Goal: Transaction & Acquisition: Purchase product/service

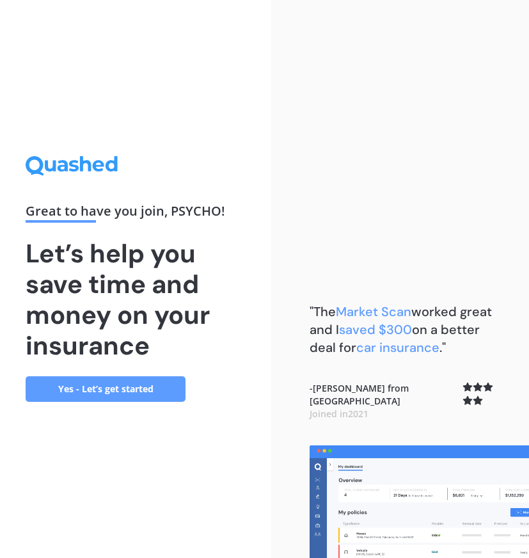
click at [183, 389] on link "Yes - Let’s get started" at bounding box center [106, 389] width 160 height 26
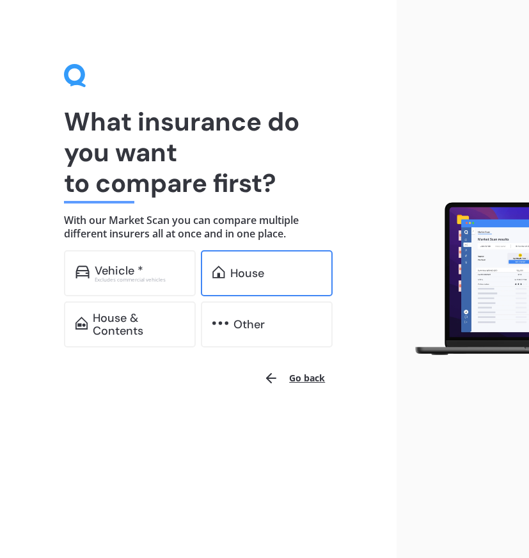
click at [240, 283] on div "House" at bounding box center [267, 273] width 132 height 46
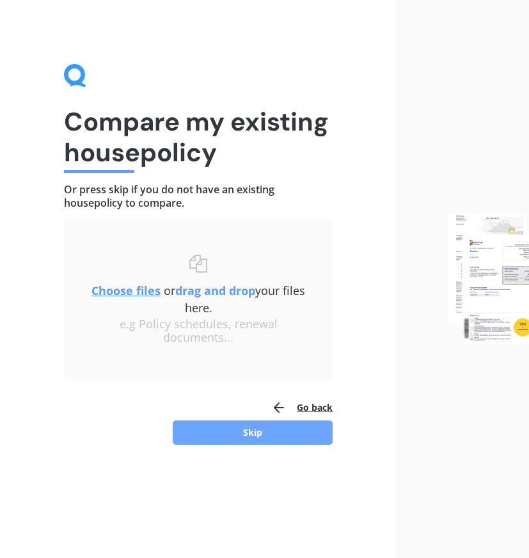
click at [265, 437] on button "Skip" at bounding box center [253, 432] width 160 height 24
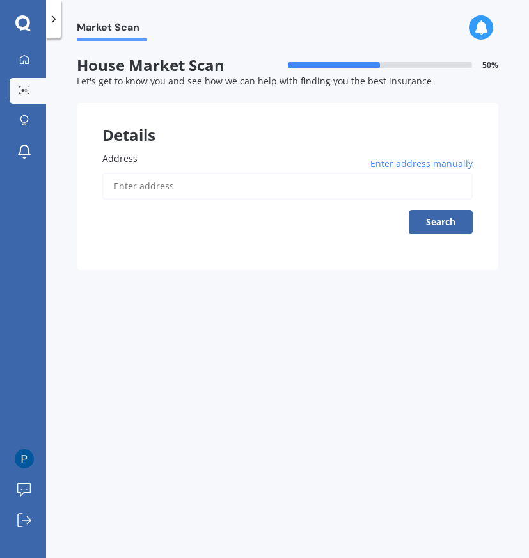
click at [222, 192] on input "Address" at bounding box center [287, 186] width 370 height 27
type input "[STREET_ADDRESS] 2010"
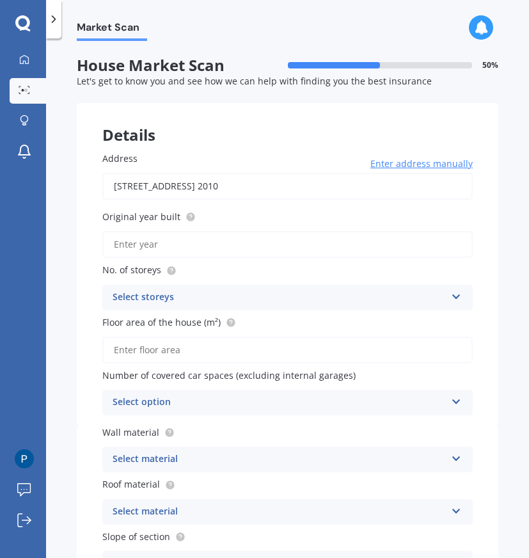
click at [240, 253] on input "Original year built" at bounding box center [287, 244] width 370 height 27
type input "9"
type input "1963"
click at [205, 295] on div "Select storeys" at bounding box center [279, 297] width 333 height 15
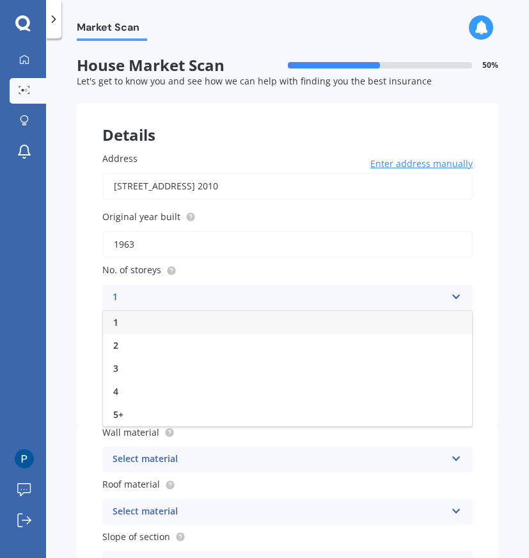
click at [196, 320] on div "1" at bounding box center [287, 322] width 369 height 23
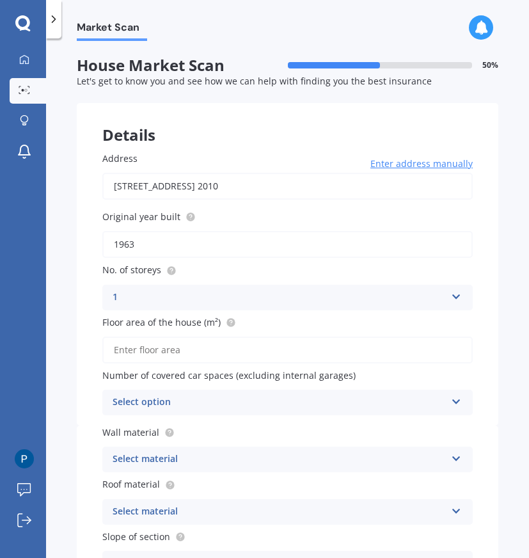
click at [193, 363] on input "Floor area of the house (m²)" at bounding box center [287, 349] width 370 height 27
type input "105"
click at [272, 395] on div "Select option 0 1 2 3 4 5+" at bounding box center [287, 402] width 370 height 26
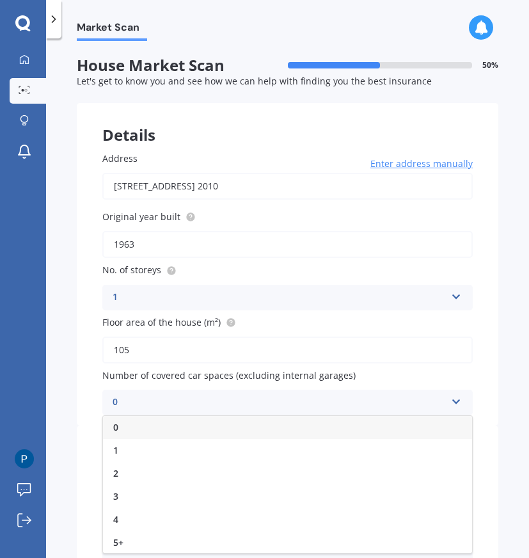
scroll to position [53, 0]
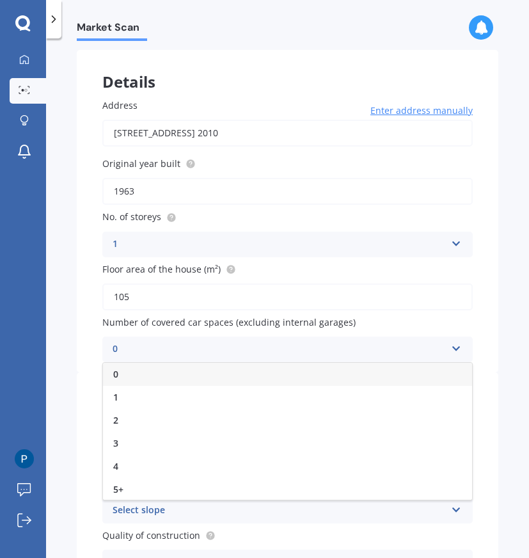
click at [123, 375] on div "0" at bounding box center [287, 374] width 369 height 23
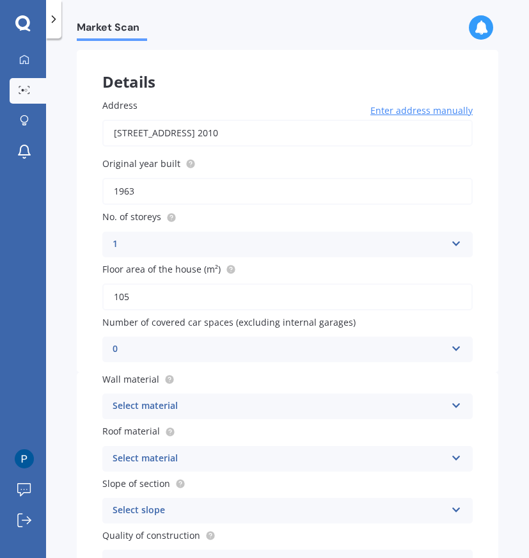
scroll to position [140, 0]
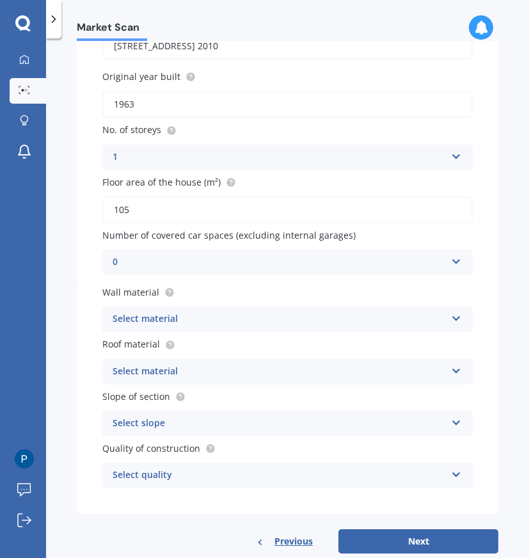
click at [131, 325] on div "Select material" at bounding box center [279, 318] width 333 height 15
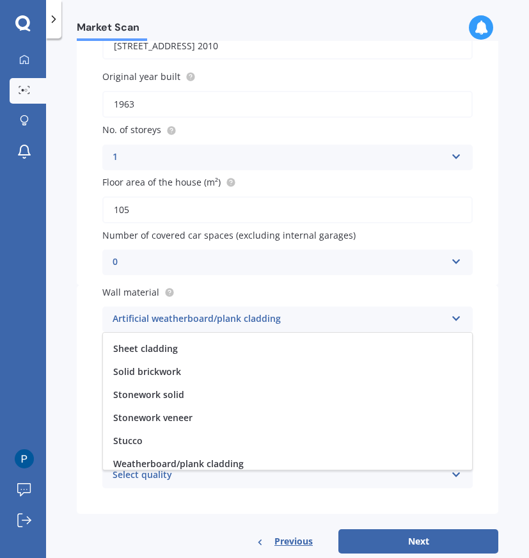
scroll to position [162, 0]
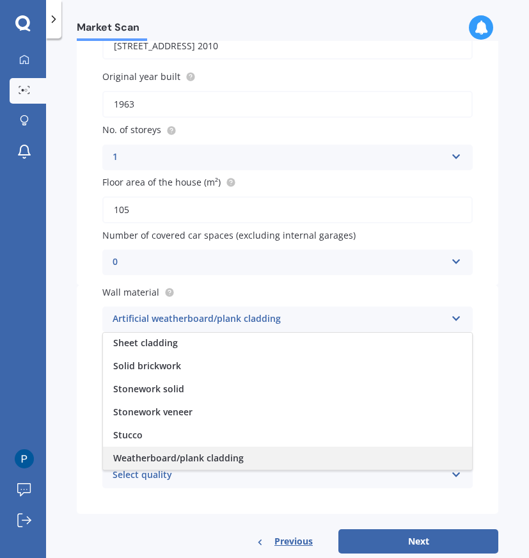
click at [148, 464] on span "Weatherboard/plank cladding" at bounding box center [178, 458] width 130 height 12
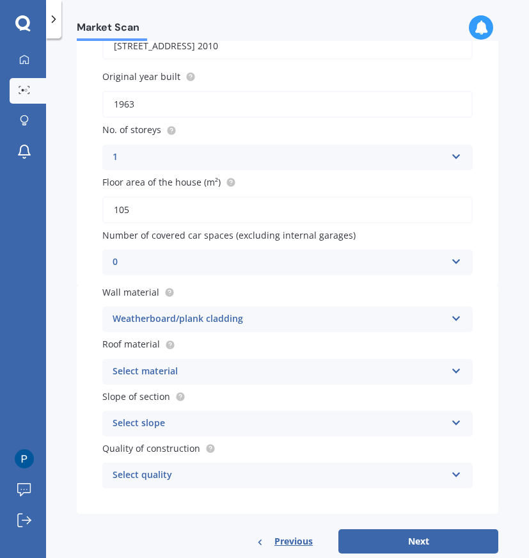
click at [136, 388] on div "Wall material Weatherboard/plank cladding Artificial weatherboard/plank claddin…" at bounding box center [287, 399] width 421 height 228
click at [140, 375] on div "Select material" at bounding box center [279, 371] width 333 height 15
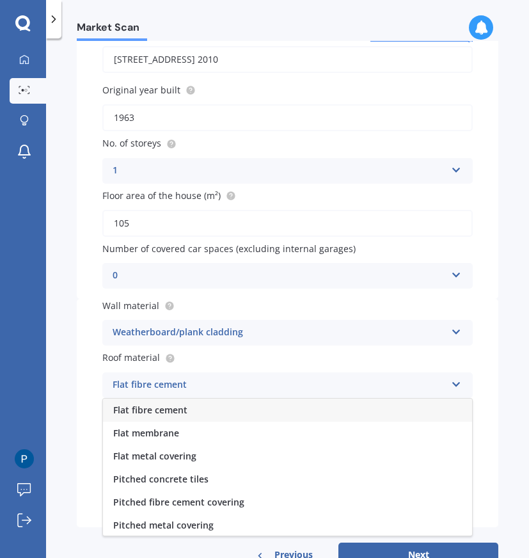
scroll to position [171, 0]
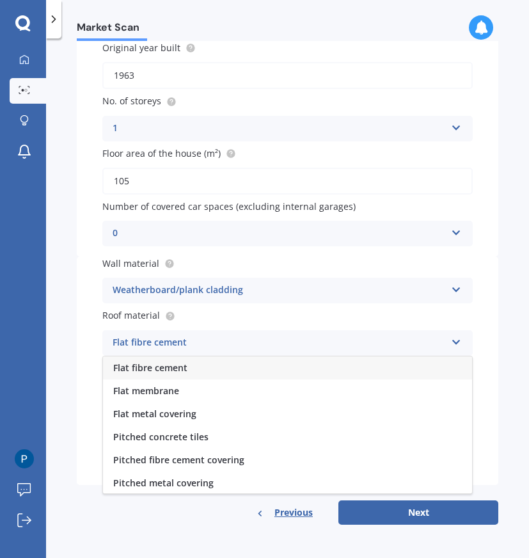
click at [356, 239] on div "0" at bounding box center [279, 233] width 333 height 15
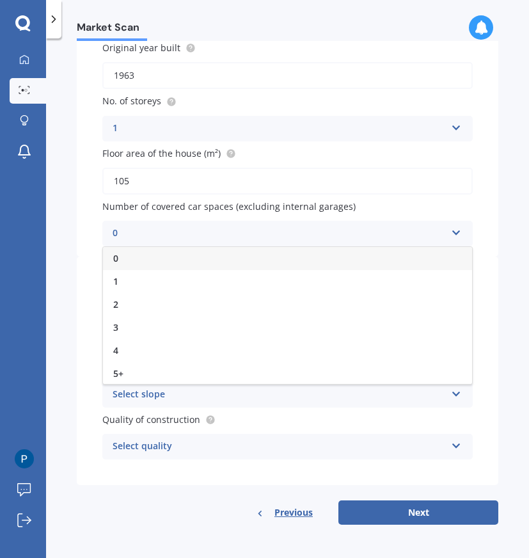
click at [356, 239] on div "0" at bounding box center [279, 233] width 333 height 15
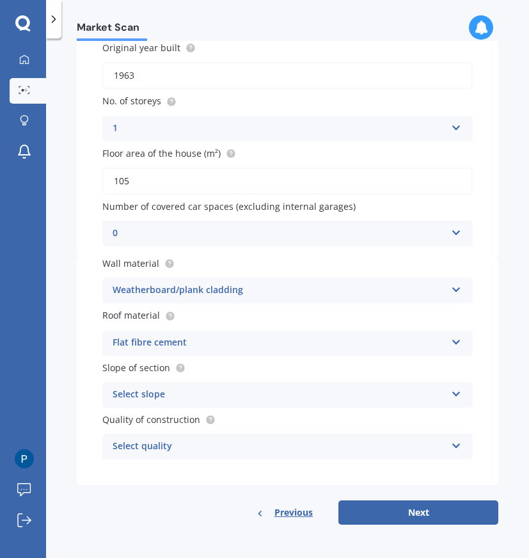
click at [351, 331] on div "Flat fibre cement Flat fibre cement Flat membrane Flat metal covering Pitched c…" at bounding box center [287, 343] width 370 height 26
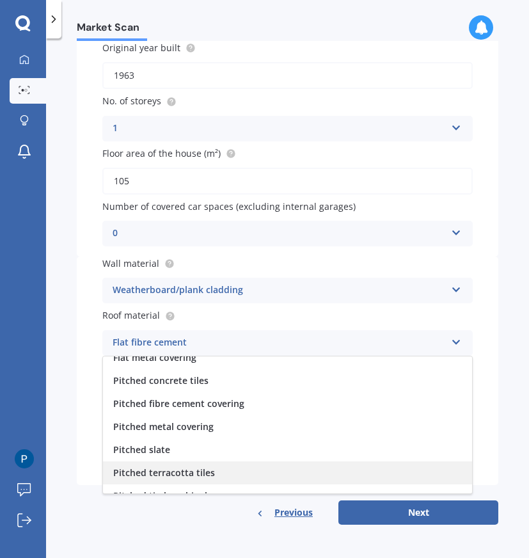
scroll to position [87, 0]
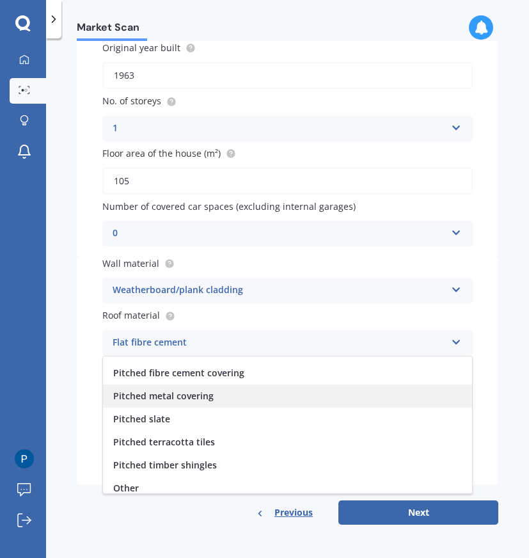
click at [352, 404] on div "Pitched metal covering" at bounding box center [287, 395] width 369 height 23
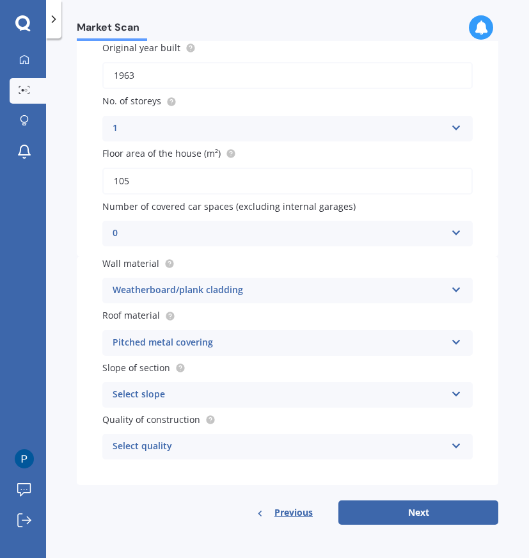
click at [127, 398] on div "Select slope" at bounding box center [279, 394] width 333 height 15
click at [81, 398] on div "Wall material Weatherboard/plank cladding Artificial weatherboard/plank claddin…" at bounding box center [287, 370] width 421 height 228
click at [293, 444] on div "Select quality" at bounding box center [279, 446] width 333 height 15
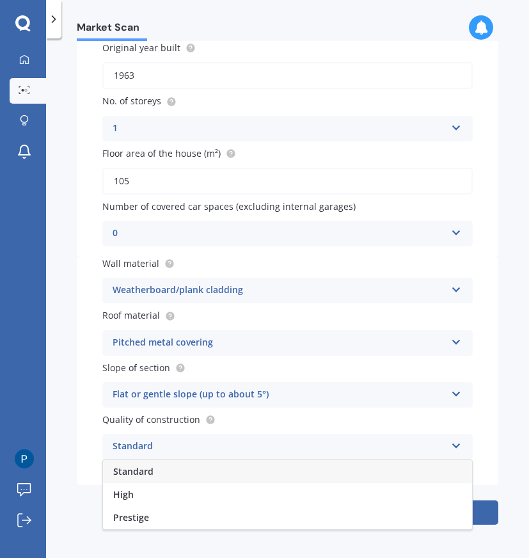
click at [290, 476] on div "Standard" at bounding box center [287, 471] width 369 height 23
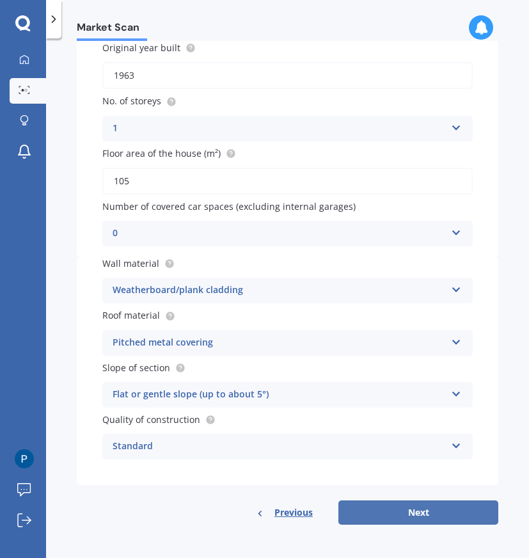
click at [350, 505] on button "Next" at bounding box center [418, 512] width 160 height 24
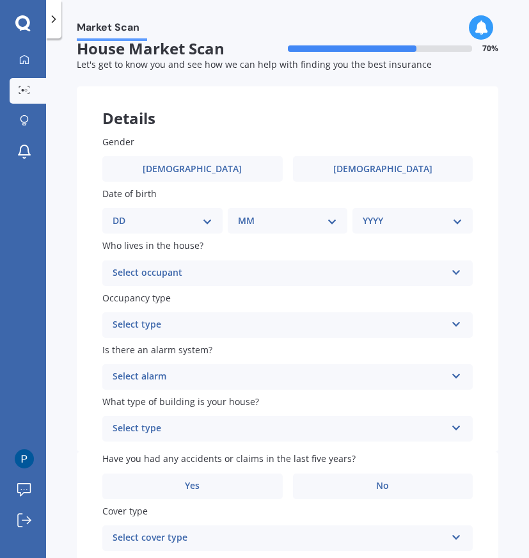
scroll to position [0, 0]
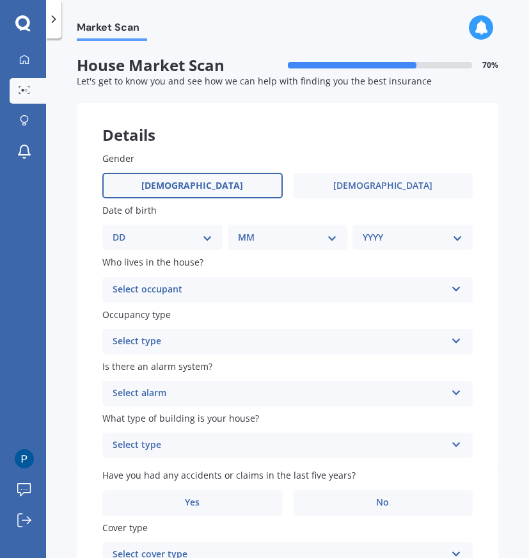
click at [175, 184] on label "[DEMOGRAPHIC_DATA]" at bounding box center [192, 186] width 180 height 26
click at [0, 0] on input "[DEMOGRAPHIC_DATA]" at bounding box center [0, 0] width 0 height 0
click at [175, 246] on div "DD 01 02 03 04 05 06 07 08 09 10 11 12 13 14 15 16 17 18 19 20 21 22 23 24 25 2…" at bounding box center [162, 237] width 120 height 26
click at [203, 231] on select "DD 01 02 03 04 05 06 07 08 09 10 11 12 13 14 15 16 17 18 19 20 21 22 23 24 25 2…" at bounding box center [163, 237] width 100 height 14
select select "08"
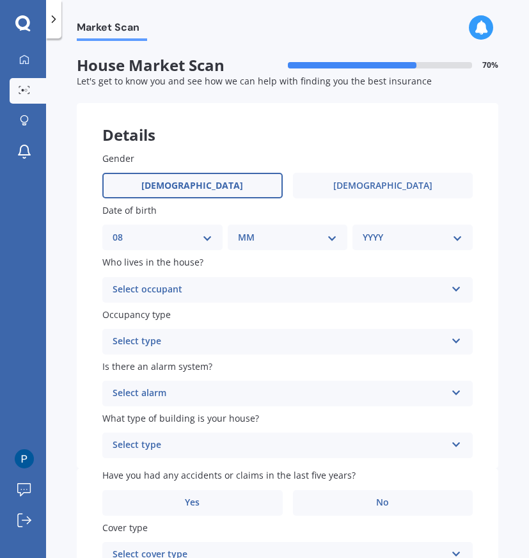
click at [123, 231] on select "DD 01 02 03 04 05 06 07 08 09 10 11 12 13 14 15 16 17 18 19 20 21 22 23 24 25 2…" at bounding box center [163, 237] width 100 height 14
click at [247, 235] on select "MM 01 02 03 04 05 06 07 08 09 10 11 12" at bounding box center [290, 237] width 95 height 14
select select "10"
click at [243, 231] on select "MM 01 02 03 04 05 06 07 08 09 10 11 12" at bounding box center [290, 237] width 95 height 14
click at [363, 239] on select "YYYY 2009 2008 2007 2006 2005 2004 2003 2002 2001 2000 1999 1998 1997 1996 1995…" at bounding box center [410, 237] width 95 height 14
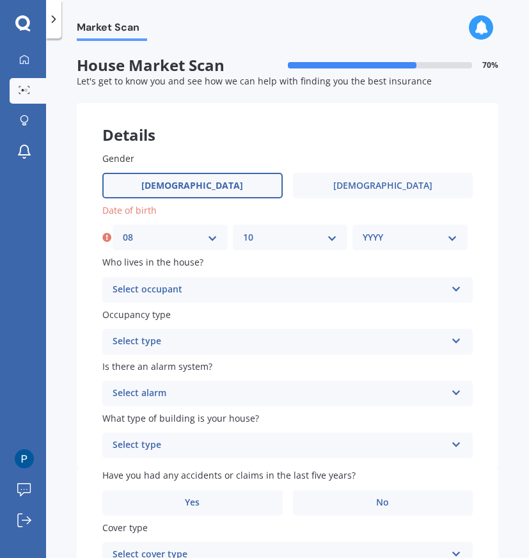
click at [379, 246] on div "YYYY 2009 2008 2007 2006 2005 2004 2003 2002 2001 2000 1999 1998 1997 1996 1995…" at bounding box center [409, 237] width 115 height 26
click at [381, 242] on select "YYYY 2009 2008 2007 2006 2005 2004 2003 2002 2001 2000 1999 1998 1997 1996 1995…" at bounding box center [410, 237] width 95 height 14
select select "1998"
click at [363, 231] on select "YYYY 2009 2008 2007 2006 2005 2004 2003 2002 2001 2000 1999 1998 1997 1996 1995…" at bounding box center [410, 237] width 95 height 14
click at [223, 298] on div "Select occupant Owner Owner + Boarder" at bounding box center [287, 290] width 370 height 26
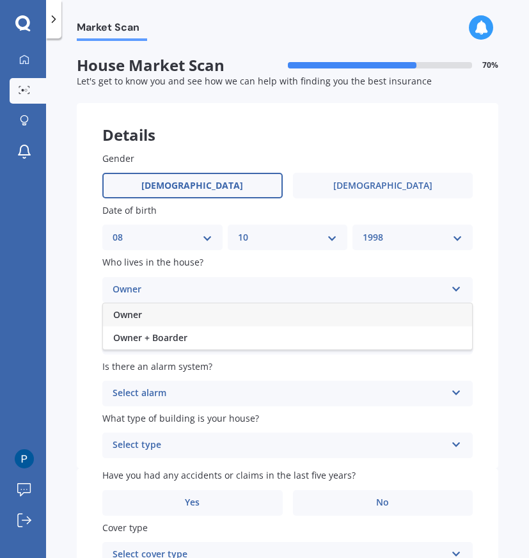
click at [225, 311] on div "Owner" at bounding box center [287, 314] width 369 height 23
click at [221, 336] on div "Select type" at bounding box center [279, 341] width 333 height 15
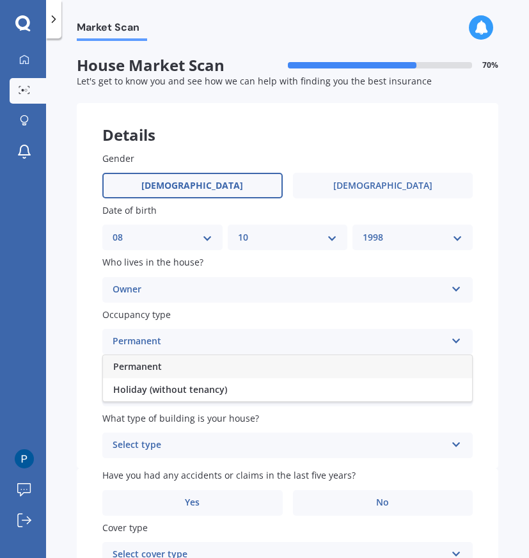
click at [224, 367] on div "Permanent" at bounding box center [287, 366] width 369 height 23
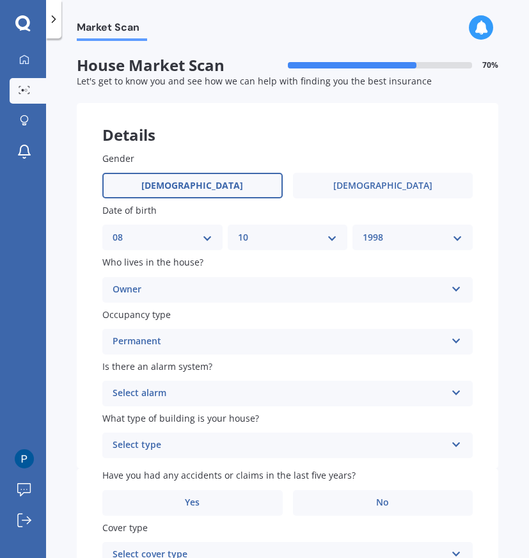
click at [221, 383] on div "Select alarm Yes, monitored Yes, not monitored No" at bounding box center [287, 394] width 370 height 26
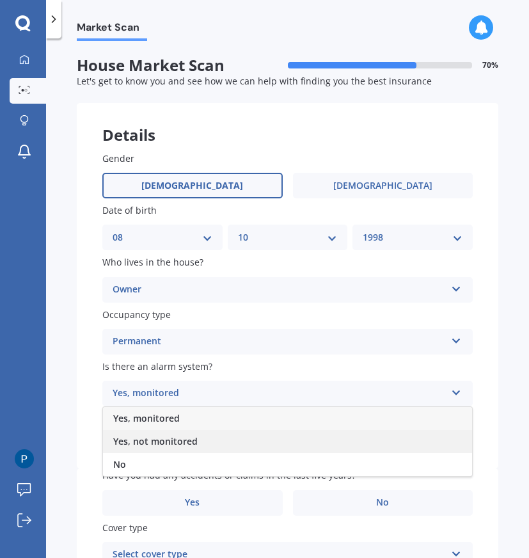
click at [219, 433] on div "Yes, not monitored" at bounding box center [287, 441] width 369 height 23
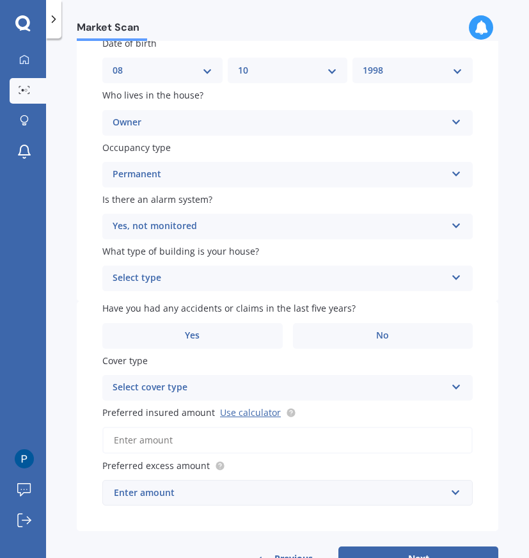
scroll to position [203, 0]
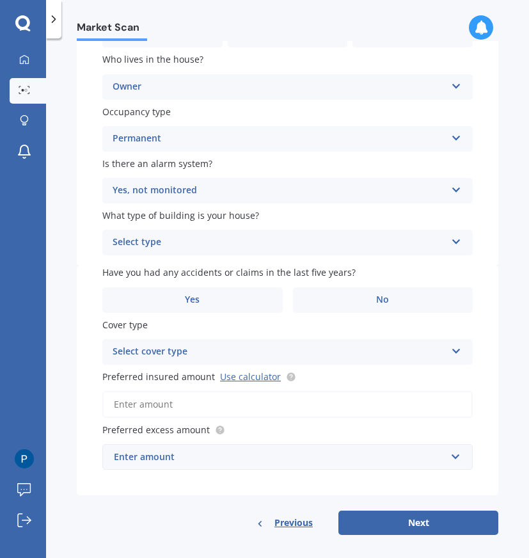
click at [116, 255] on div "Select type Freestanding Multi-unit (in a block of 6 or less) Multi-unit (in a …" at bounding box center [287, 243] width 370 height 26
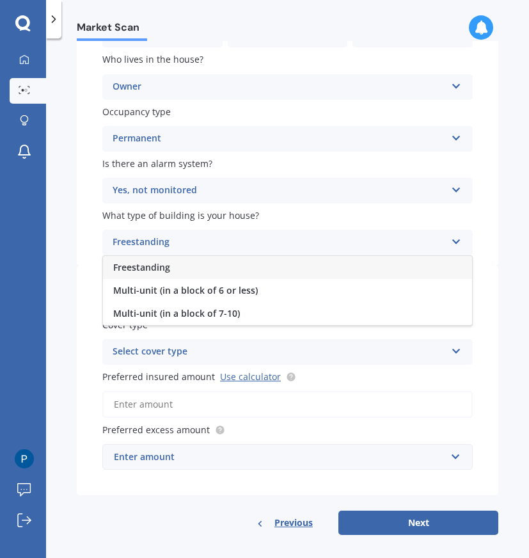
click at [122, 267] on span "Freestanding" at bounding box center [141, 267] width 57 height 12
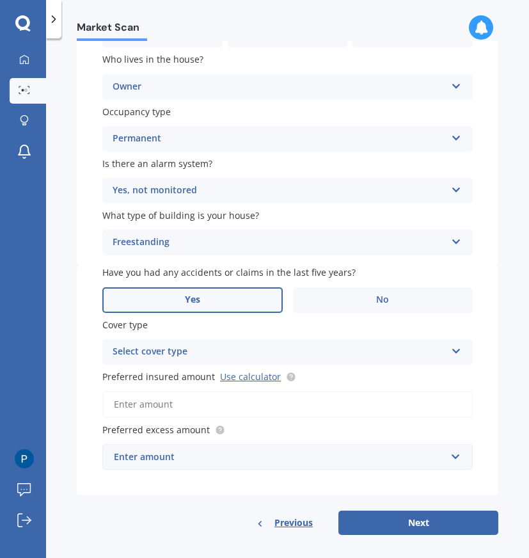
scroll to position [216, 0]
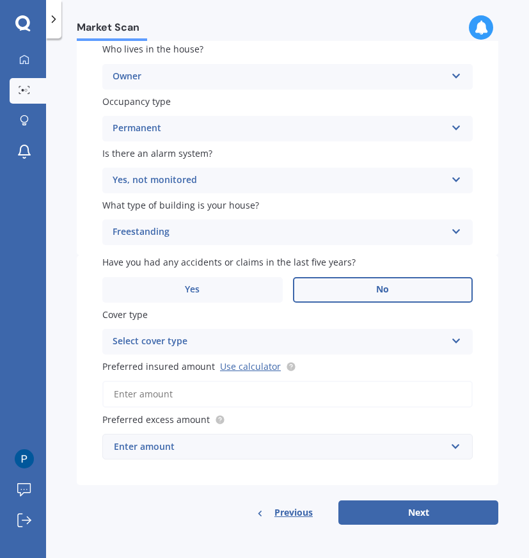
click at [307, 282] on label "No" at bounding box center [383, 290] width 180 height 26
click at [0, 0] on input "No" at bounding box center [0, 0] width 0 height 0
click at [272, 345] on div "Select cover type" at bounding box center [279, 341] width 333 height 15
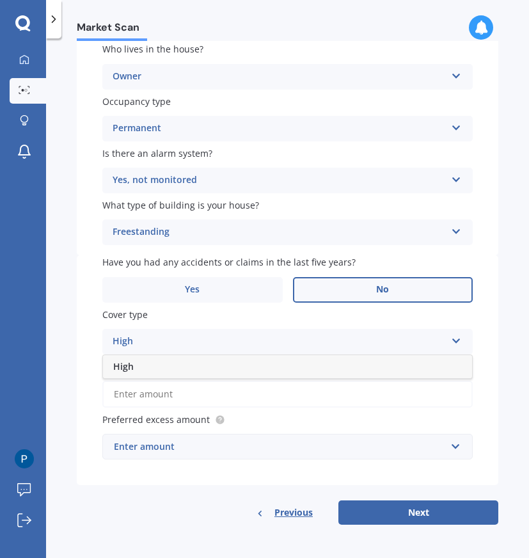
click at [265, 363] on div "High" at bounding box center [287, 366] width 369 height 23
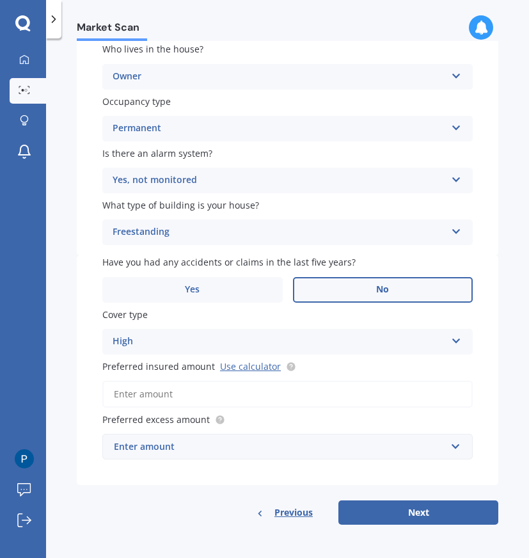
click at [261, 348] on div "High High" at bounding box center [287, 342] width 370 height 26
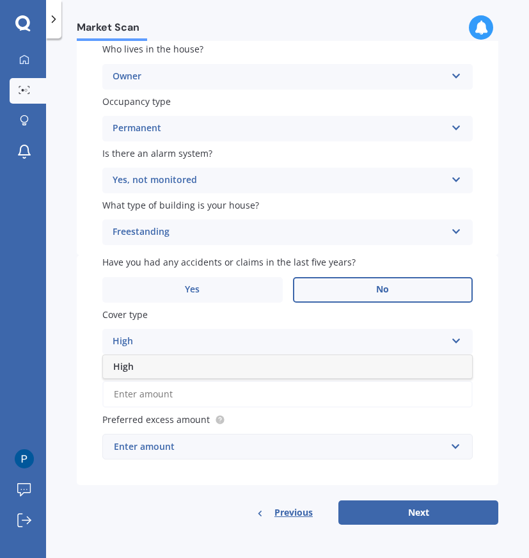
click at [261, 348] on div "High High" at bounding box center [287, 342] width 370 height 26
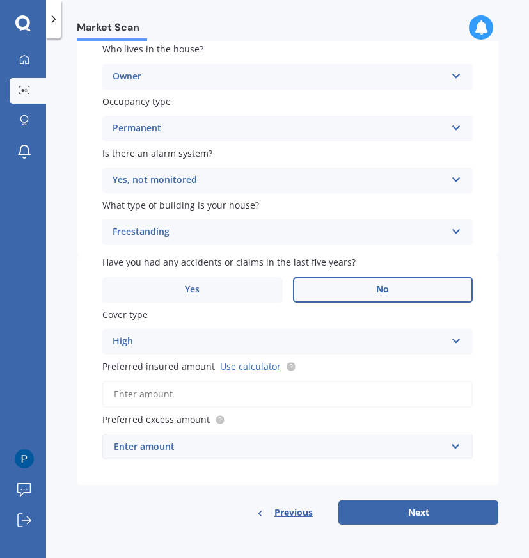
click at [253, 389] on input "Preferred insured amount Use calculator" at bounding box center [287, 394] width 370 height 27
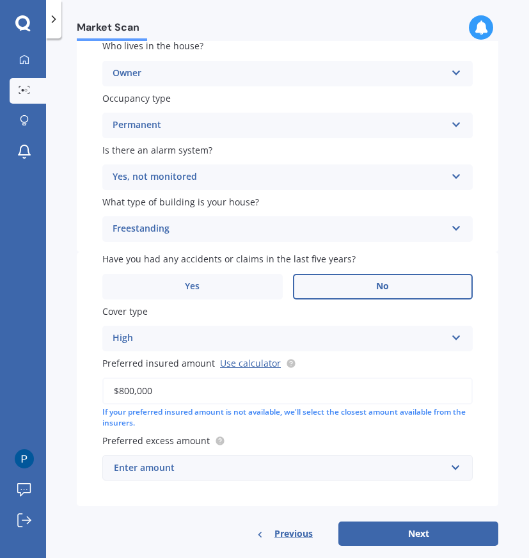
type input "$800,000"
click at [86, 425] on div "Have you had any accidents or claims in the last five years? Yes No Cover type …" at bounding box center [287, 379] width 421 height 254
click at [114, 459] on div "Preferred excess amount Enter amount $300 $400 $500 $750 $1,000 $2,000 $2,500" at bounding box center [287, 457] width 370 height 47
click at [118, 473] on div "Enter amount" at bounding box center [280, 467] width 332 height 14
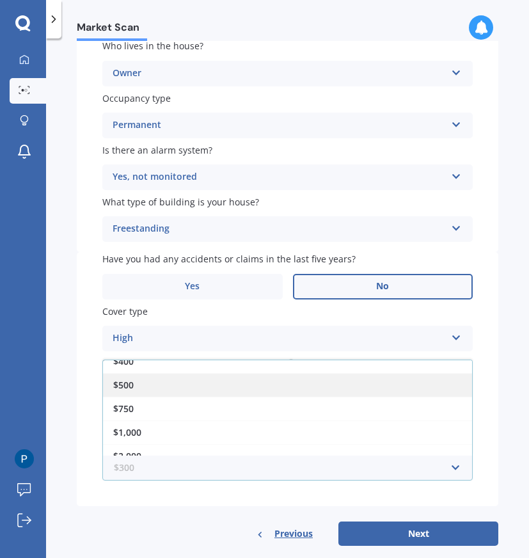
scroll to position [36, 0]
click at [125, 431] on span "$1,000" at bounding box center [127, 431] width 28 height 12
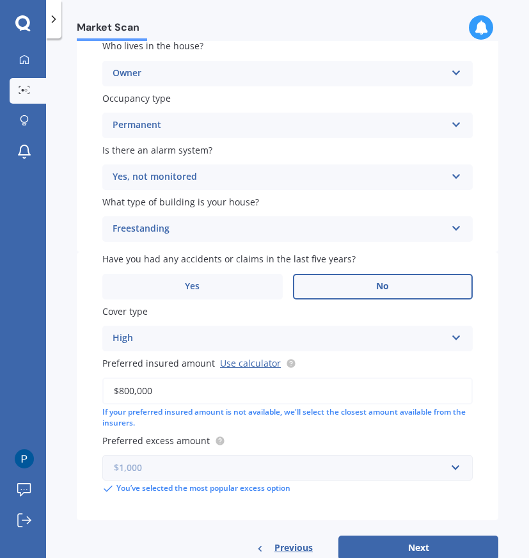
scroll to position [255, 0]
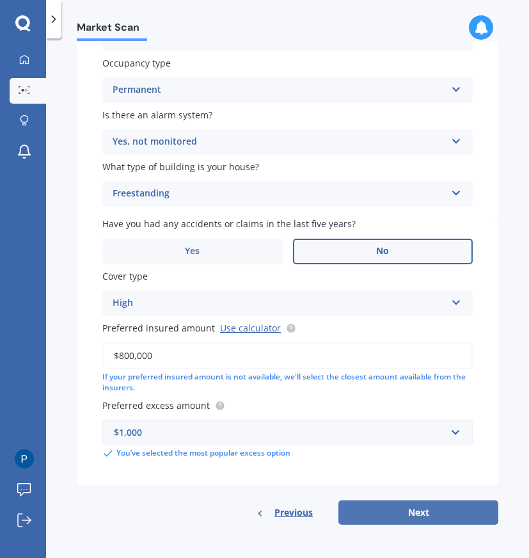
click at [381, 517] on button "Next" at bounding box center [418, 512] width 160 height 24
select select "08"
select select "10"
select select "1998"
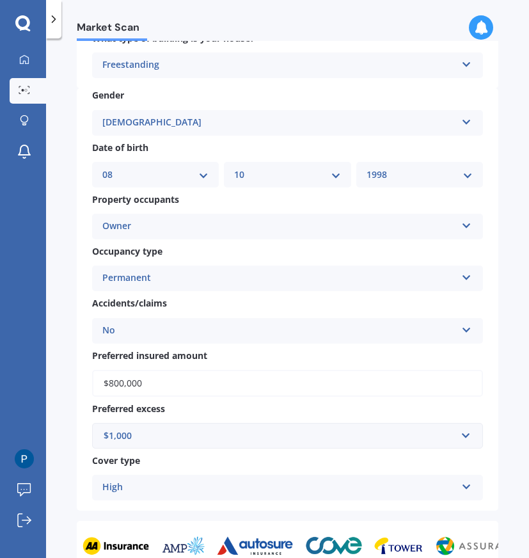
scroll to position [809, 0]
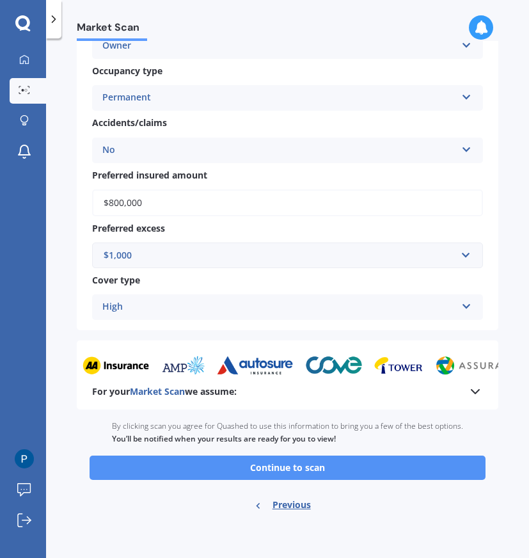
click at [323, 469] on button "Continue to scan" at bounding box center [288, 467] width 396 height 24
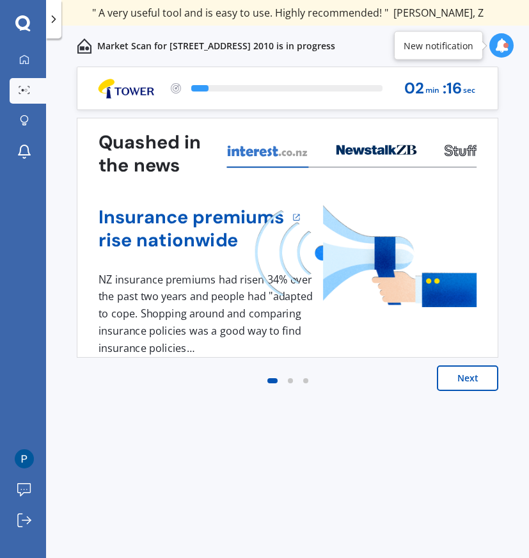
click at [455, 381] on button "Next" at bounding box center [467, 378] width 61 height 26
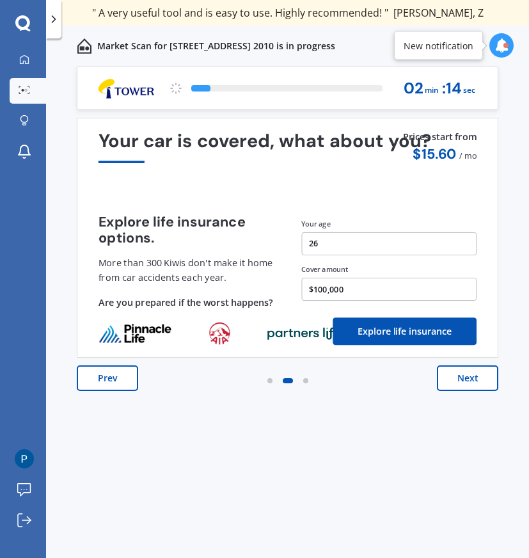
click at [455, 381] on button "Next" at bounding box center [467, 378] width 61 height 26
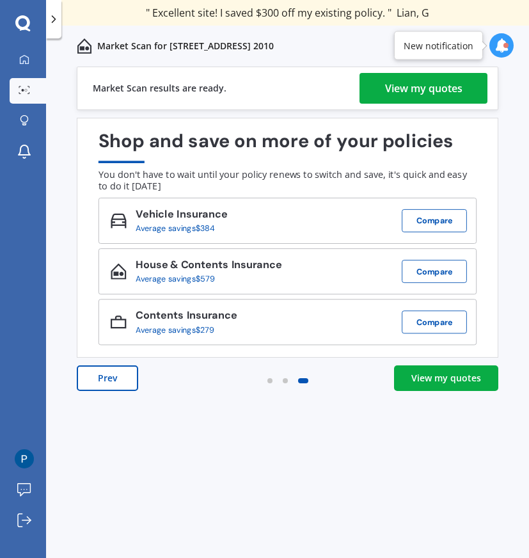
click at [462, 388] on link "View my quotes" at bounding box center [446, 378] width 104 height 26
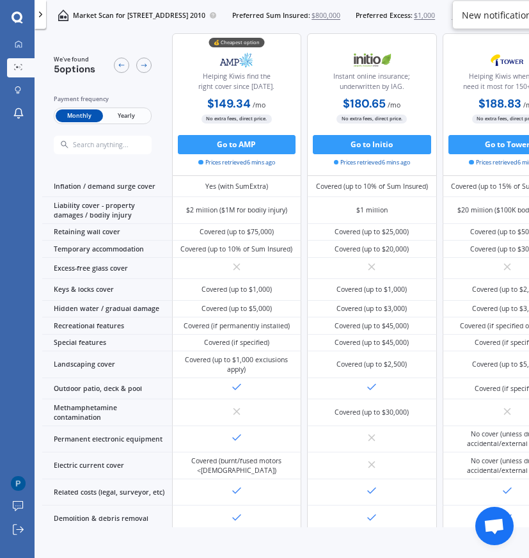
scroll to position [109, 0]
